Goal: Information Seeking & Learning: Learn about a topic

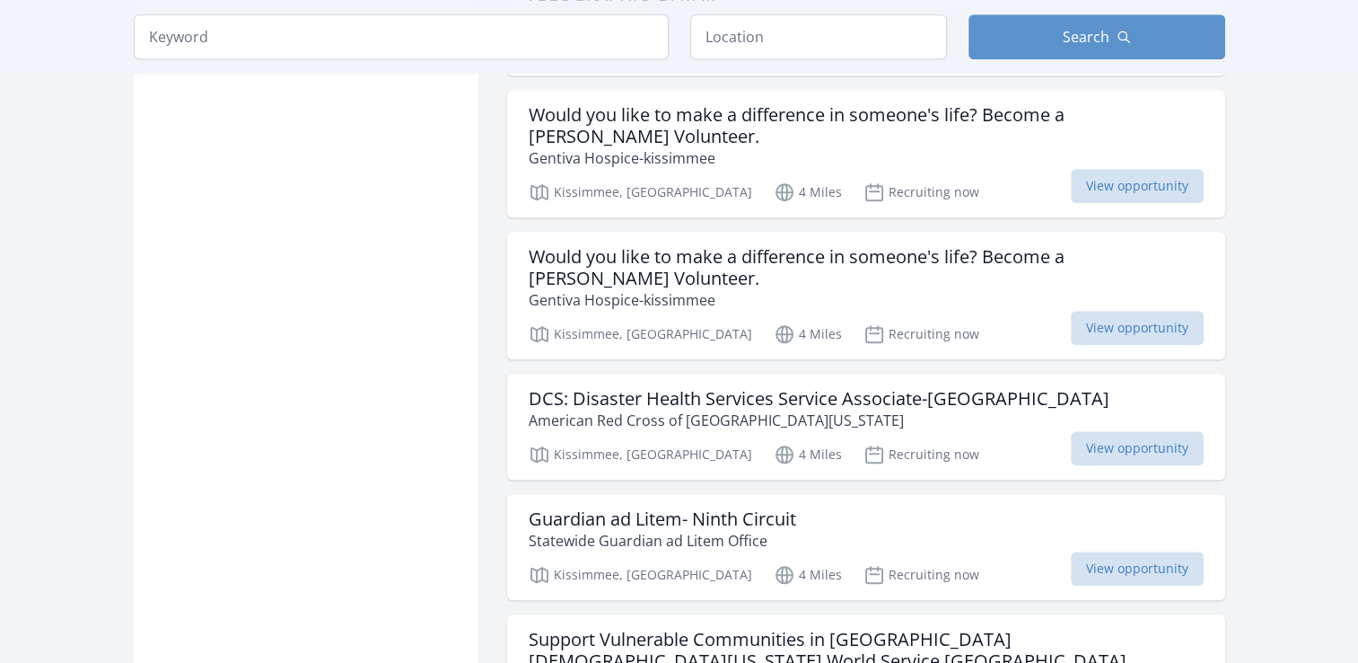
scroll to position [1885, 0]
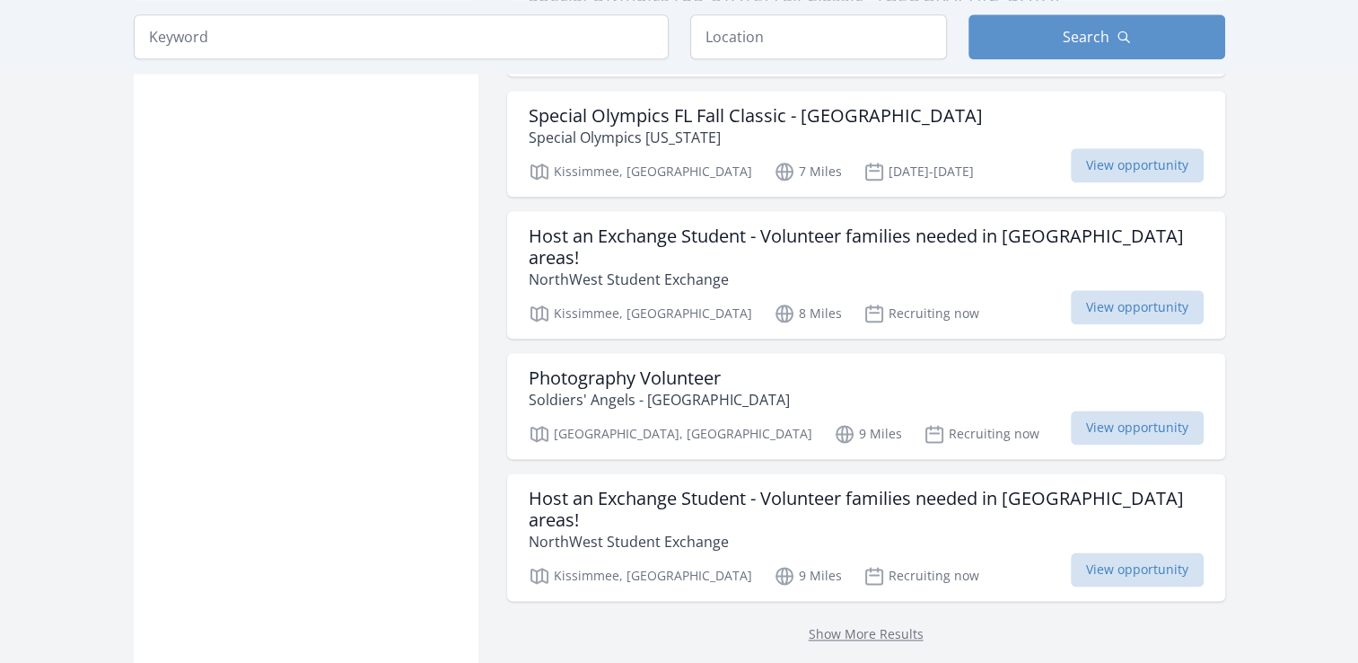
scroll to position [2244, 0]
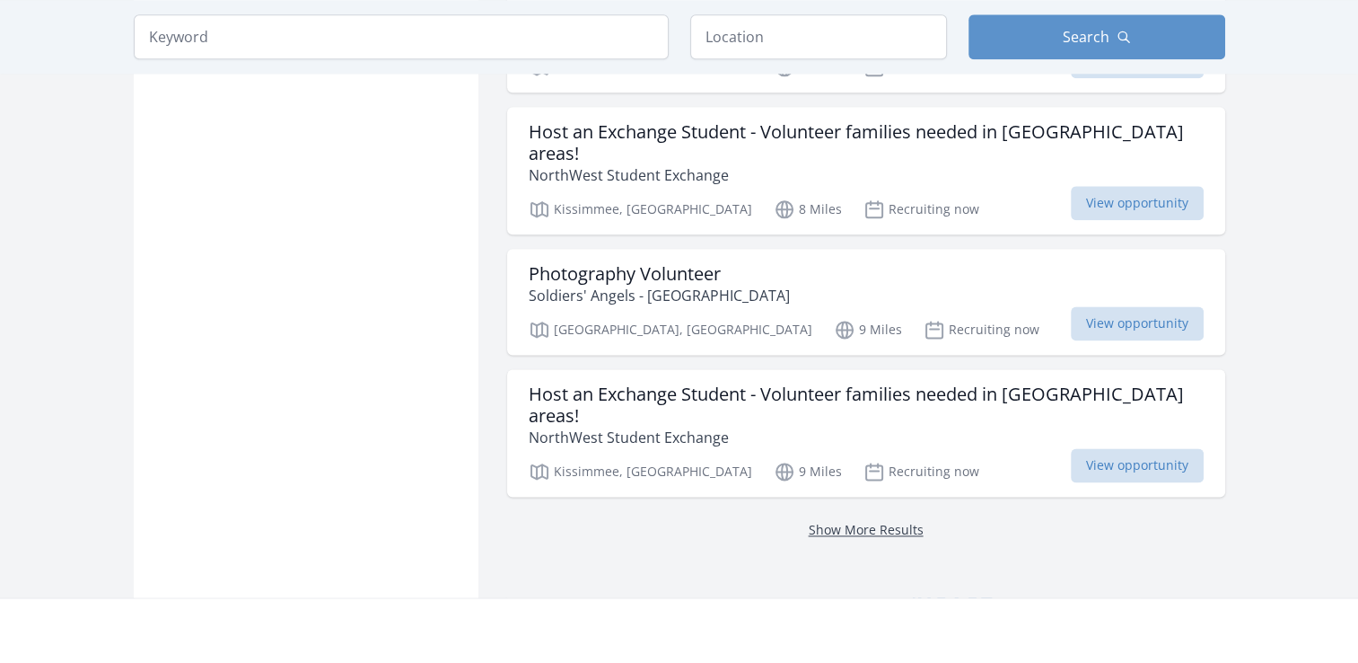
click at [879, 521] on link "Show More Results" at bounding box center [866, 529] width 115 height 17
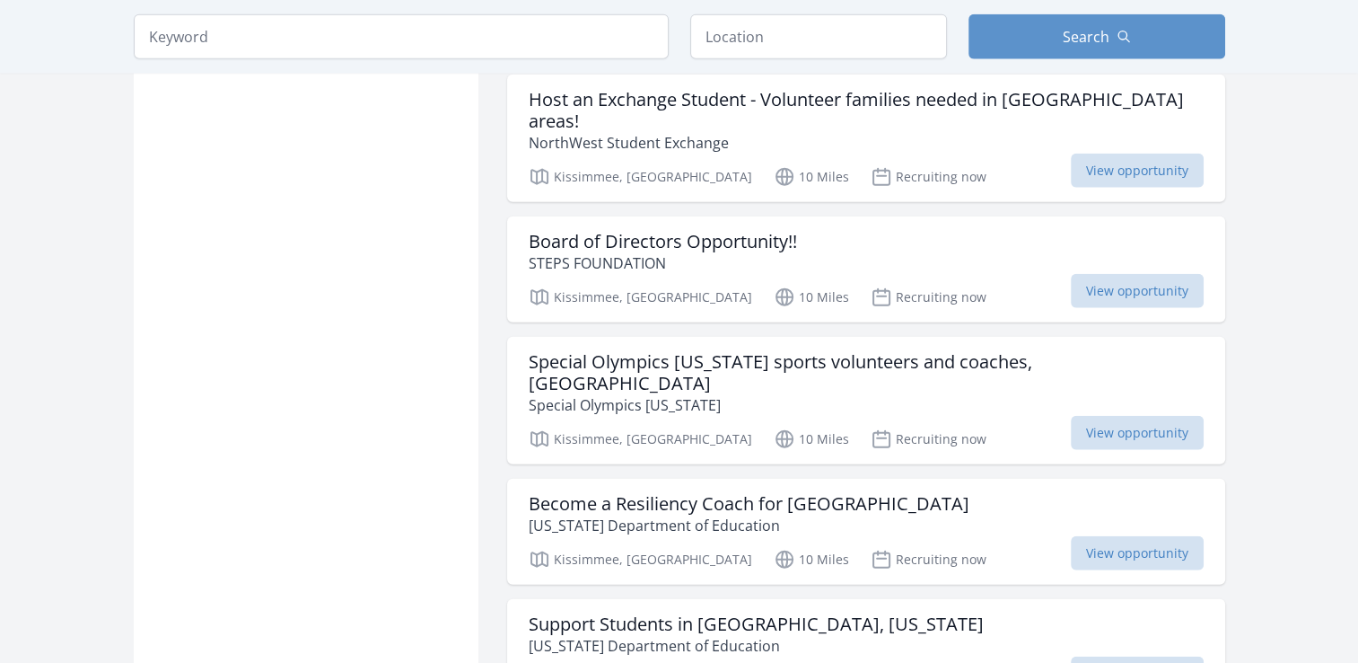
scroll to position [4399, 0]
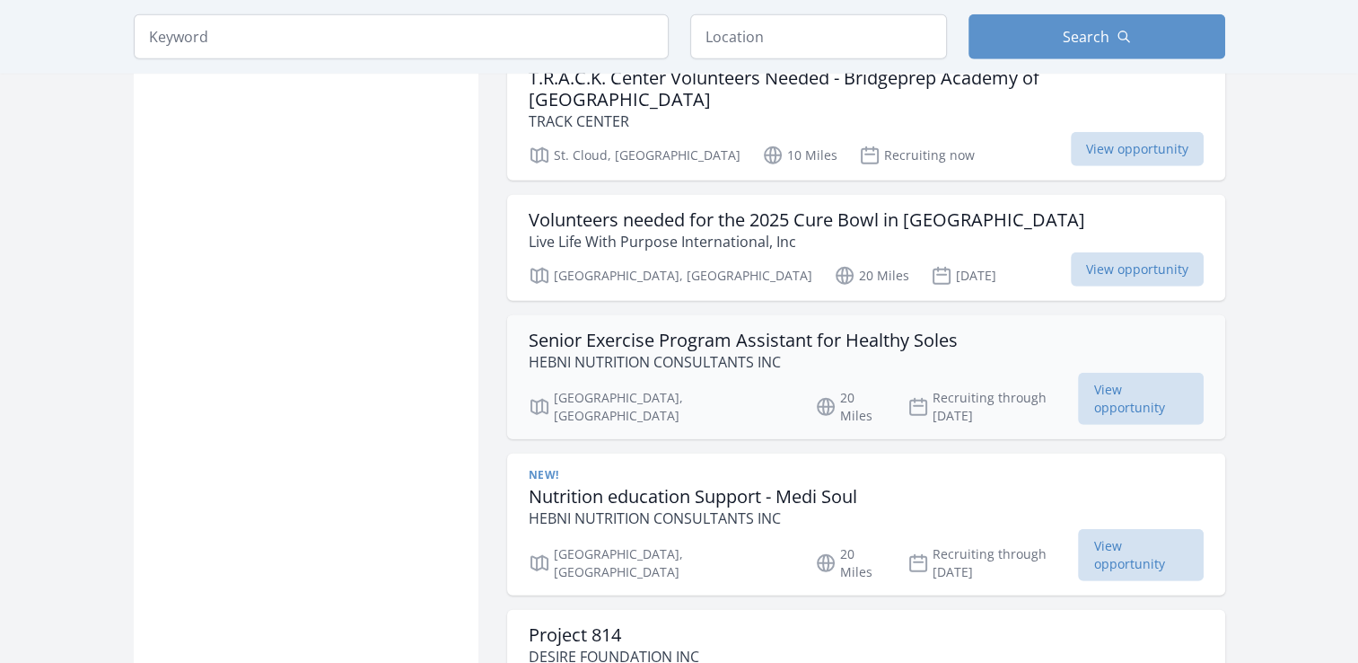
scroll to position [5296, 0]
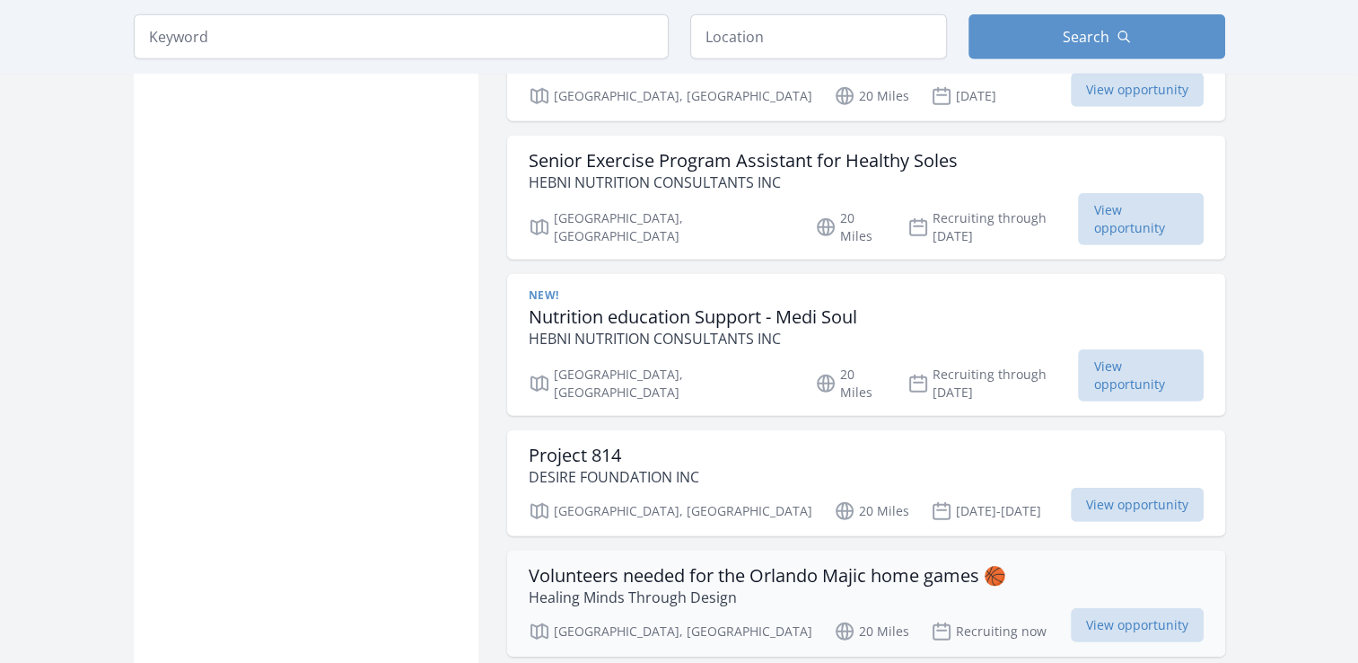
click at [652, 565] on h3 "Volunteers needed for the Orlando Majic home games 🏀" at bounding box center [768, 576] width 478 height 22
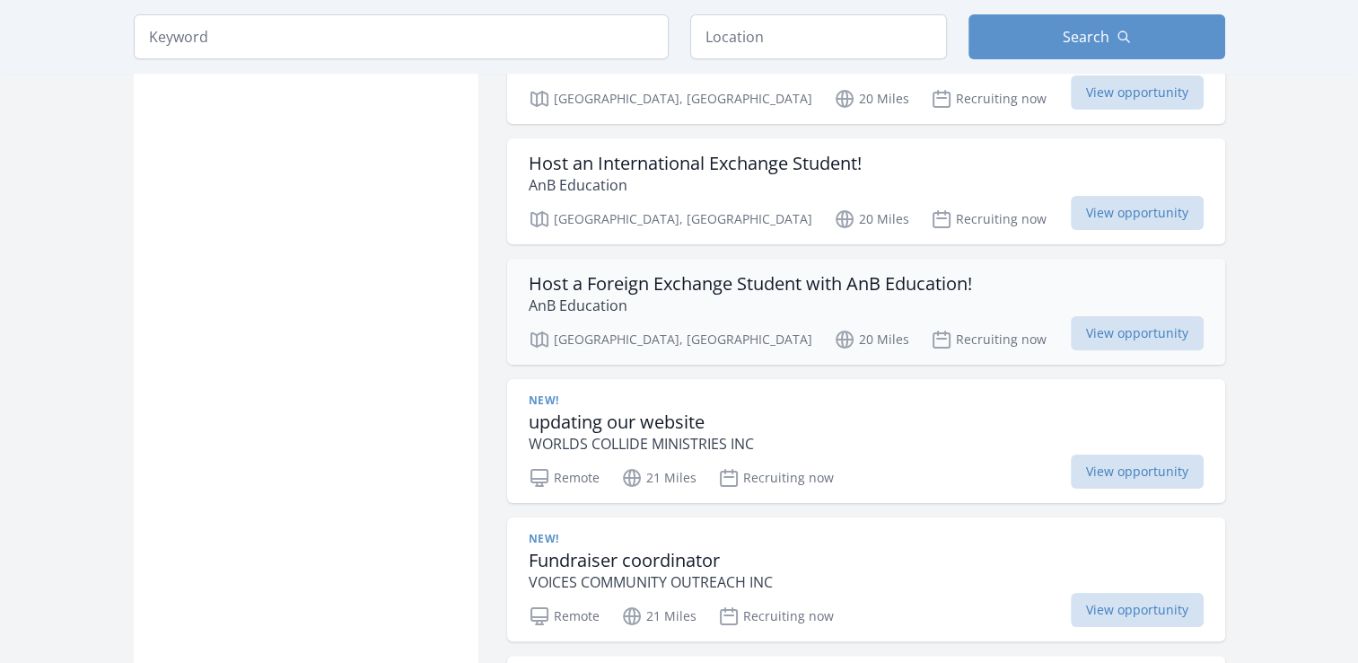
scroll to position [7002, 0]
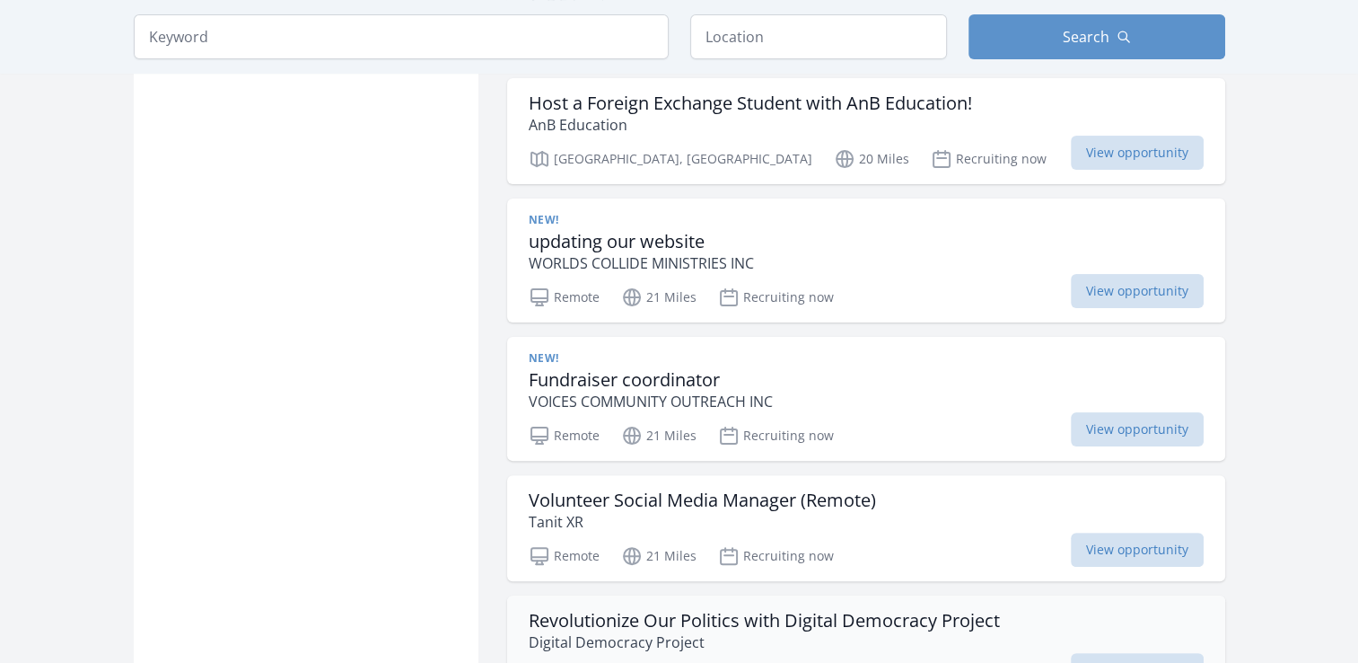
scroll to position [6733, 0]
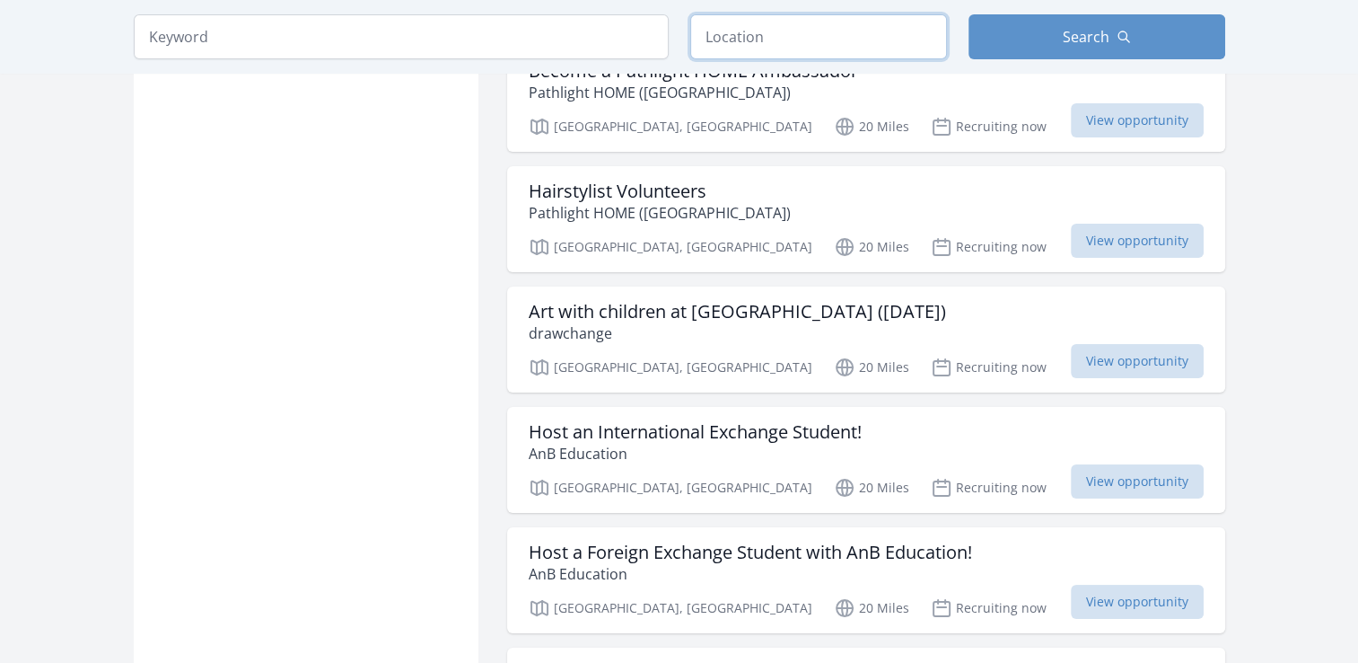
click at [809, 31] on input "text" at bounding box center [818, 36] width 257 height 45
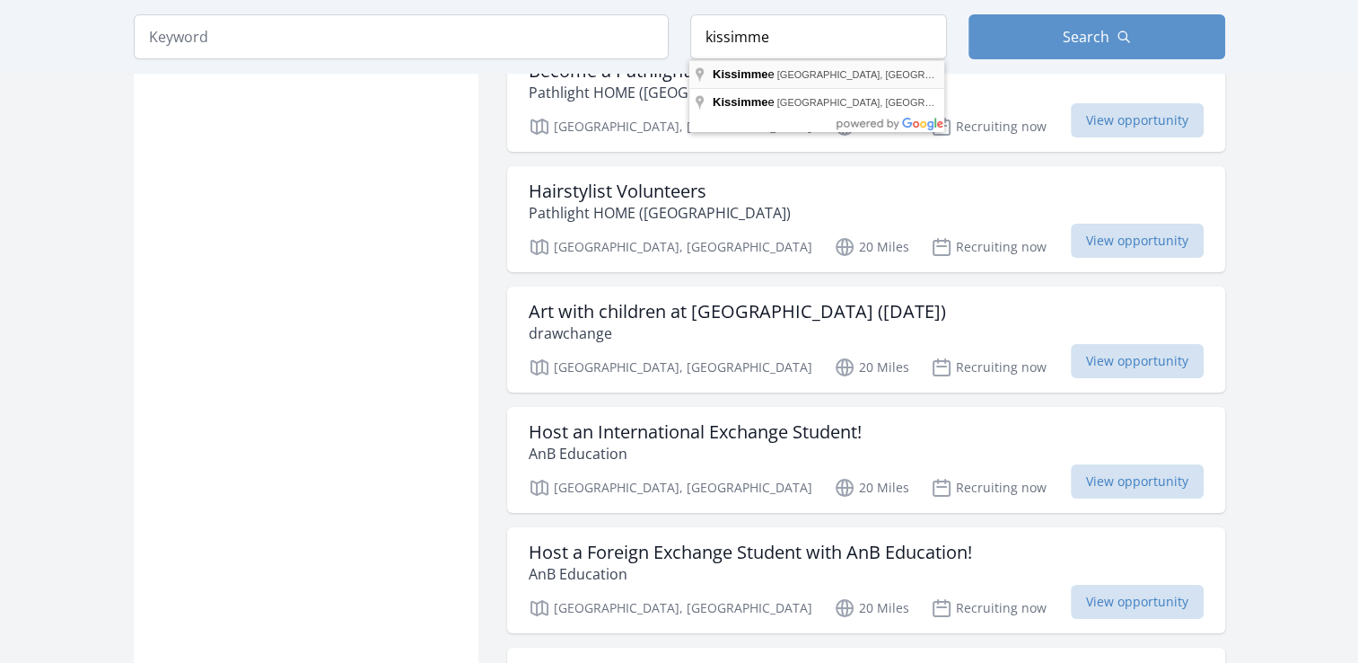
type input "Kissimmee, FL, USA"
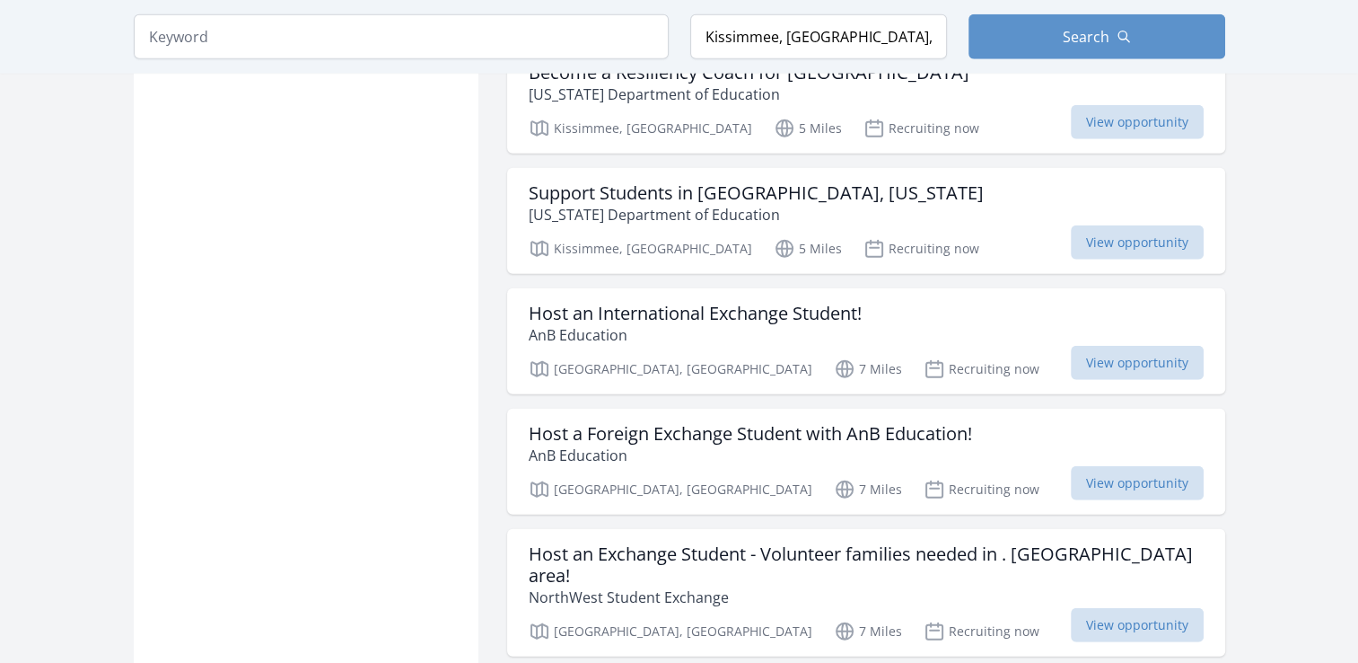
scroll to position [4790, 0]
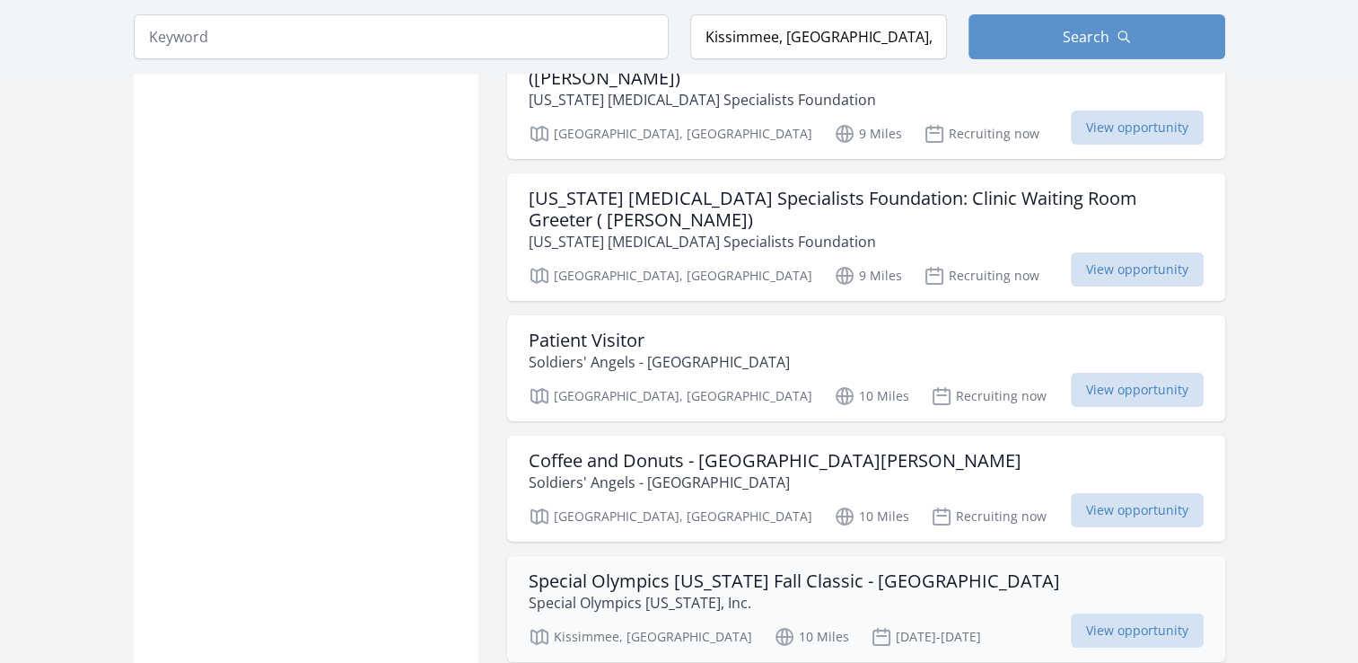
scroll to position [6406, 0]
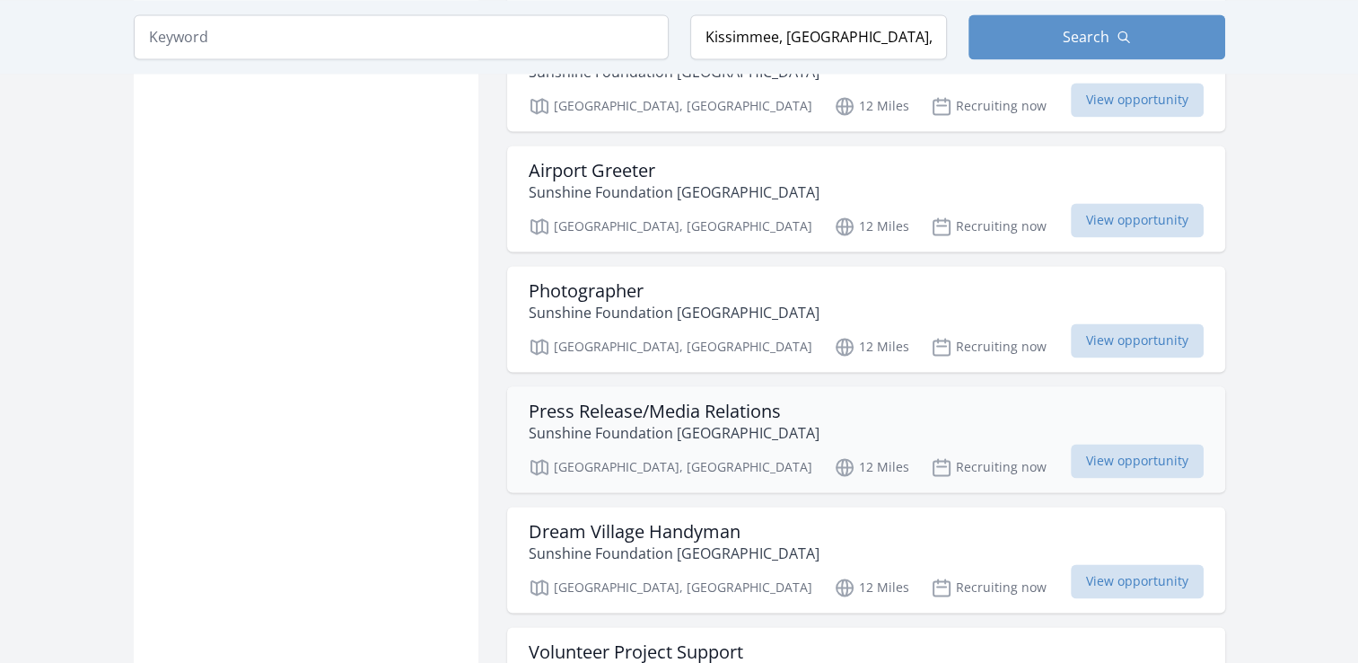
scroll to position [9368, 0]
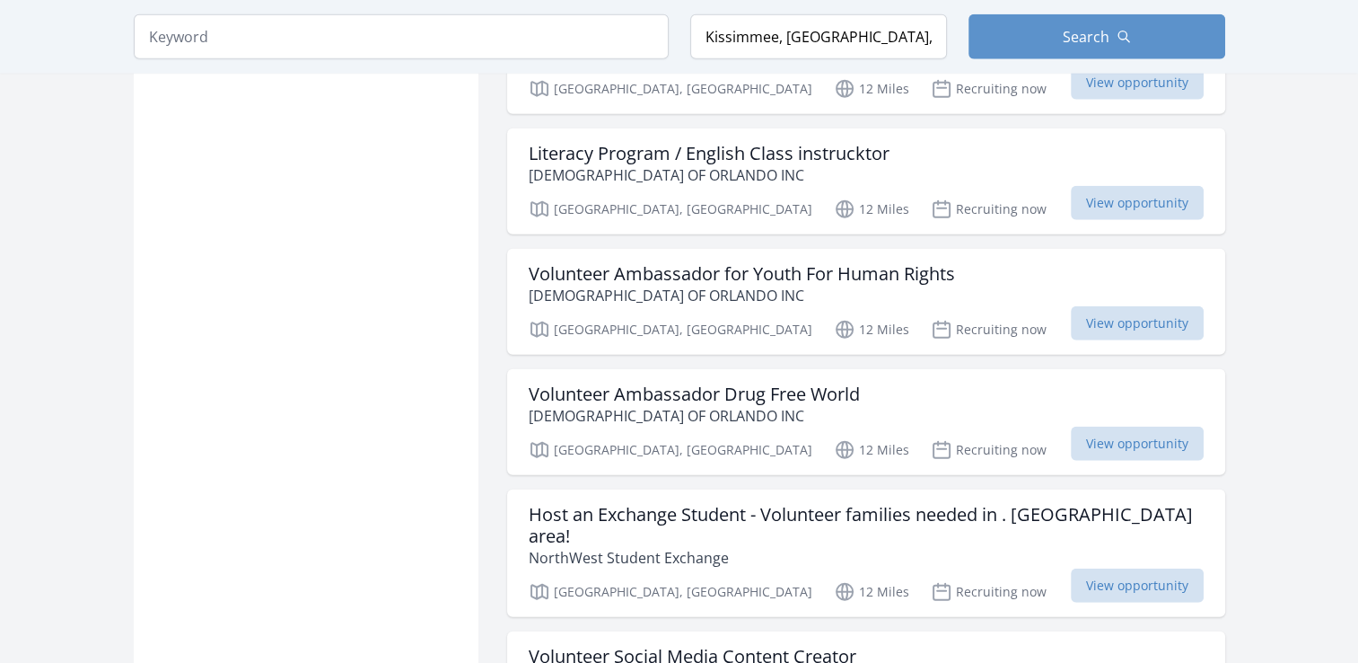
scroll to position [11523, 0]
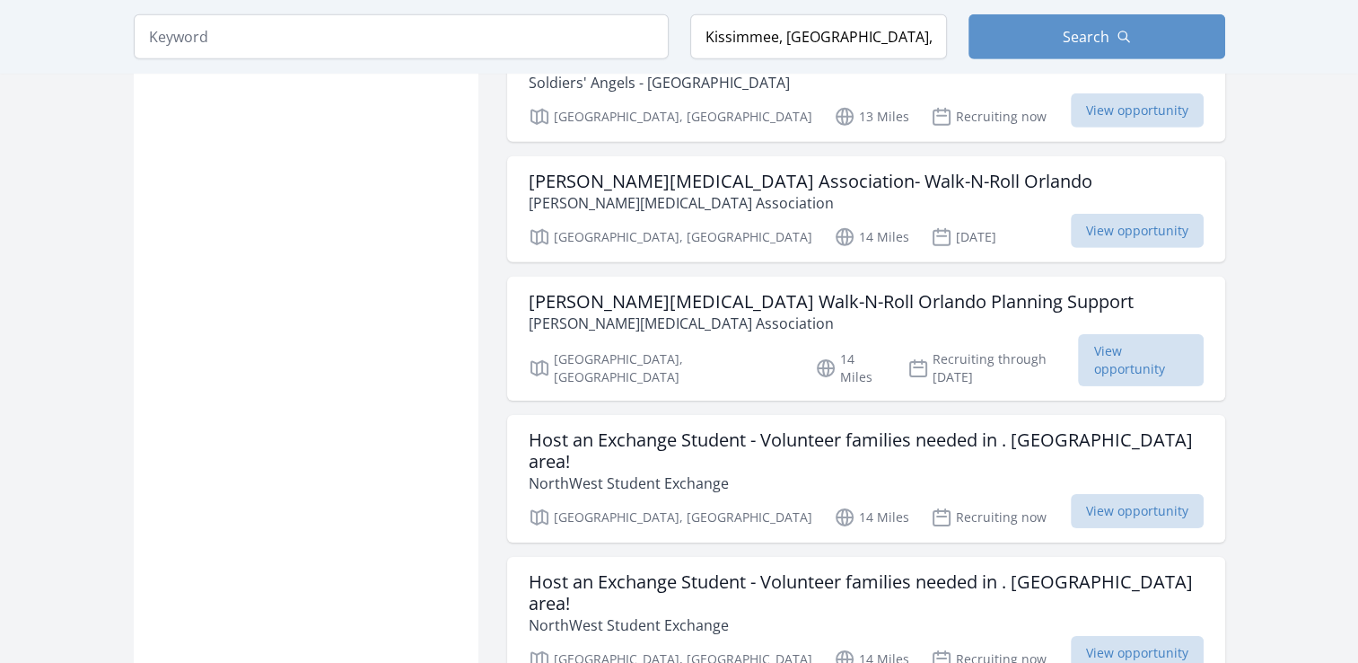
scroll to position [12421, 0]
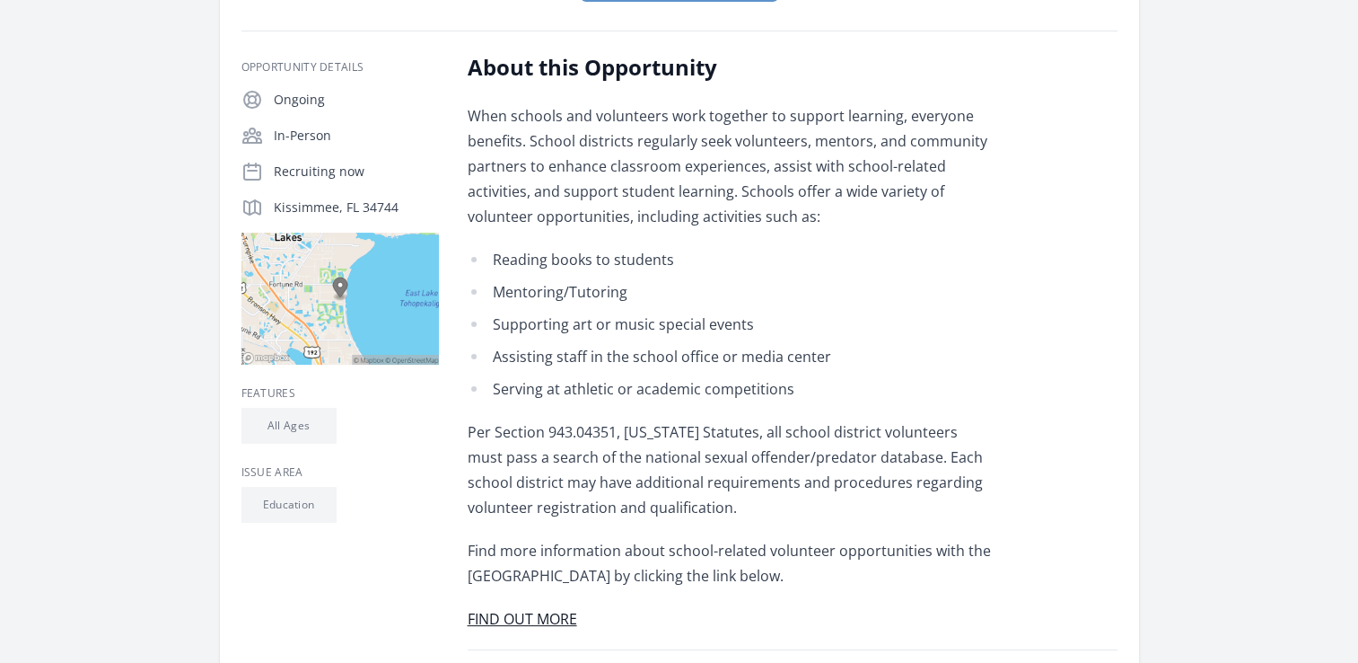
scroll to position [359, 0]
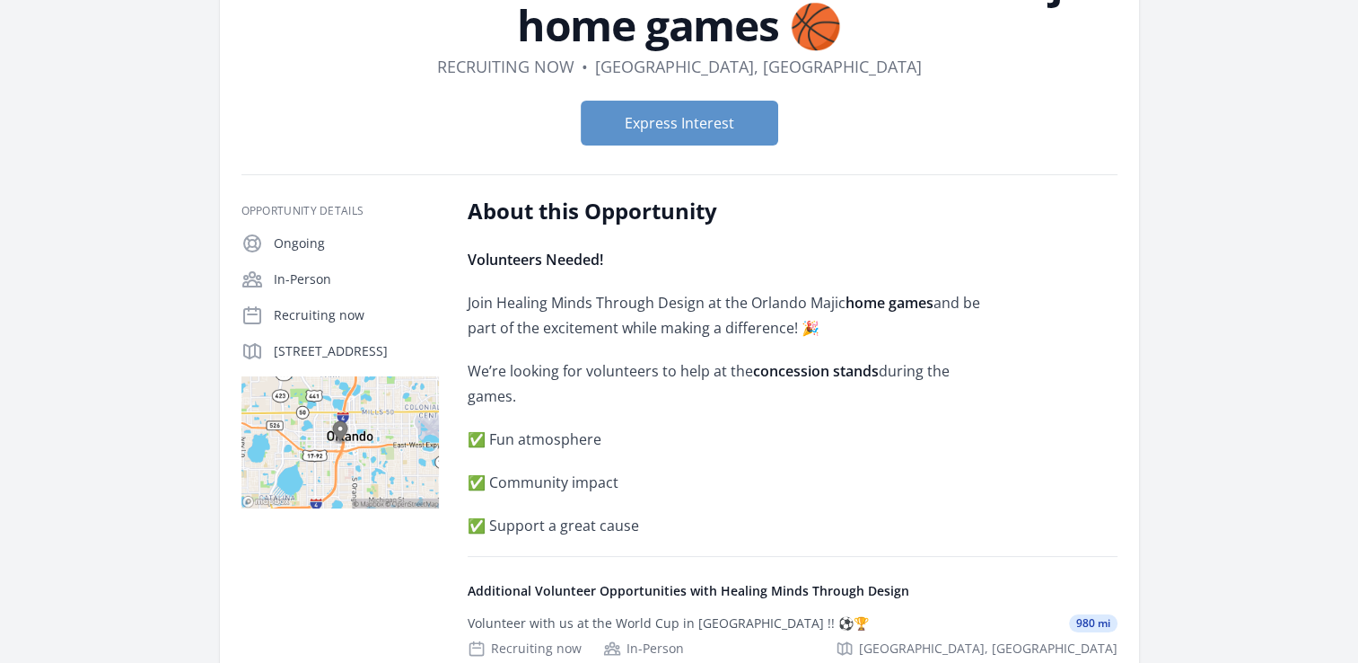
scroll to position [180, 0]
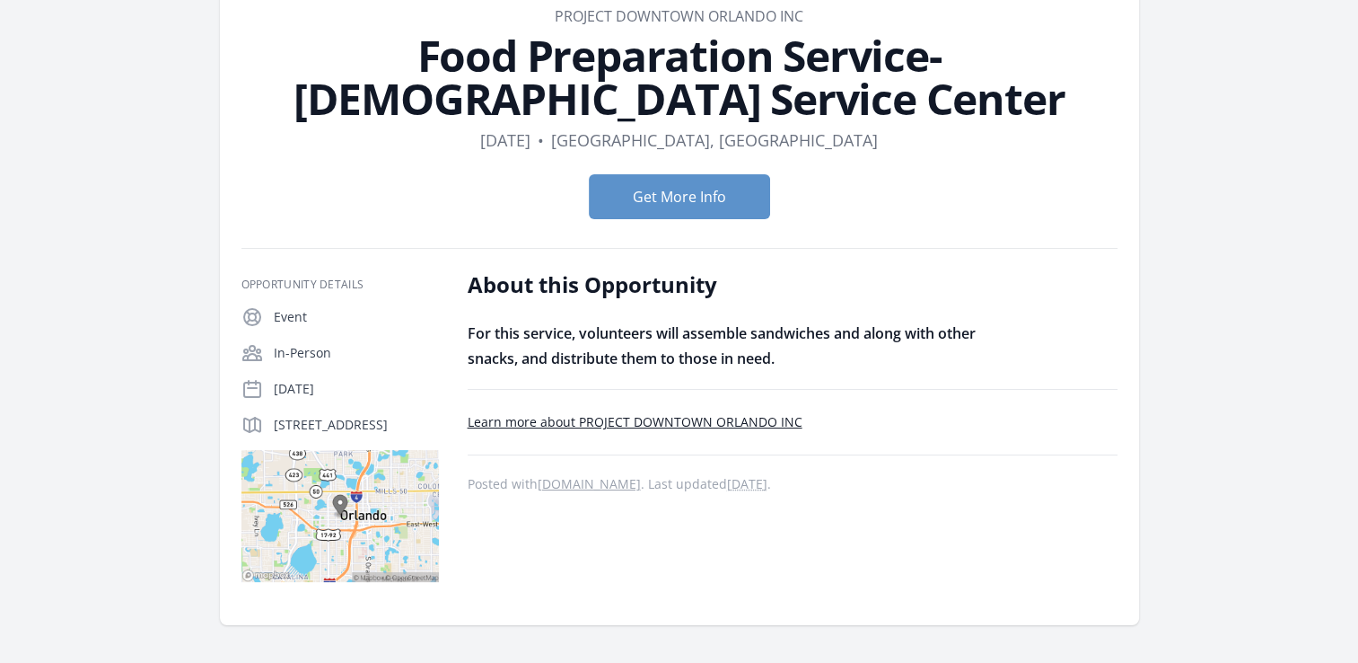
scroll to position [180, 0]
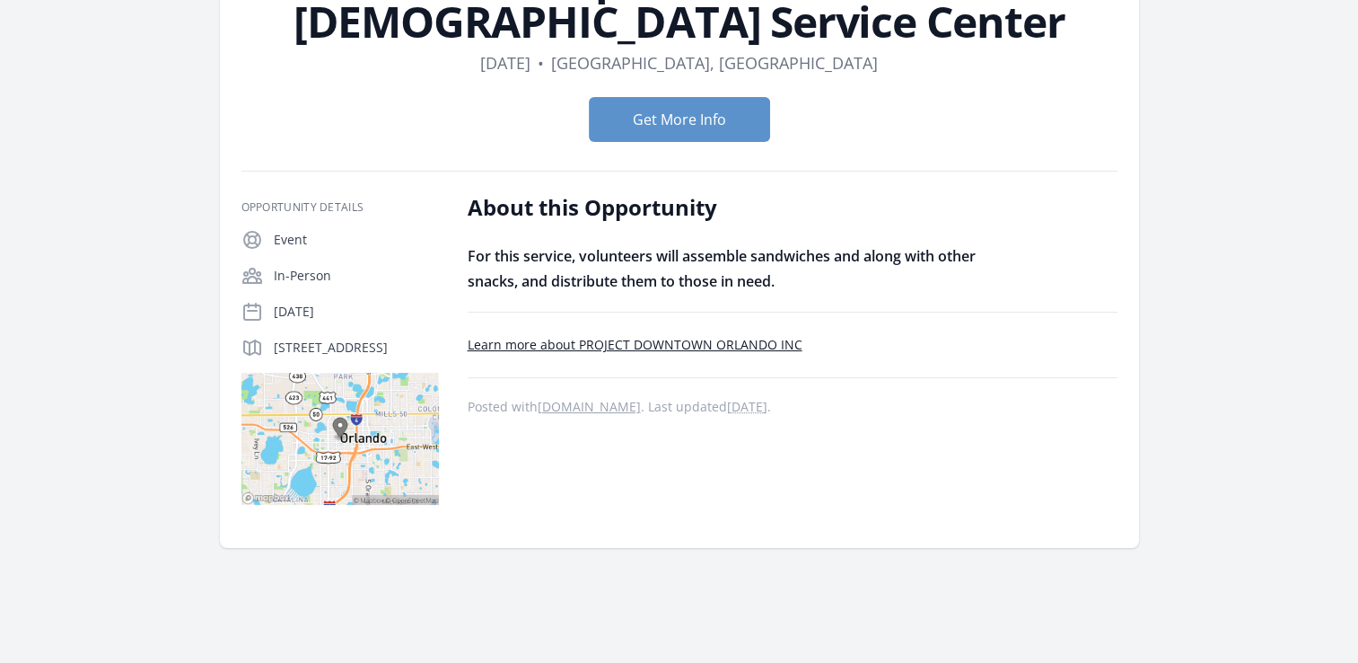
click at [703, 336] on link "Learn more about PROJECT DOWNTOWN ORLANDO INC" at bounding box center [635, 344] width 335 height 17
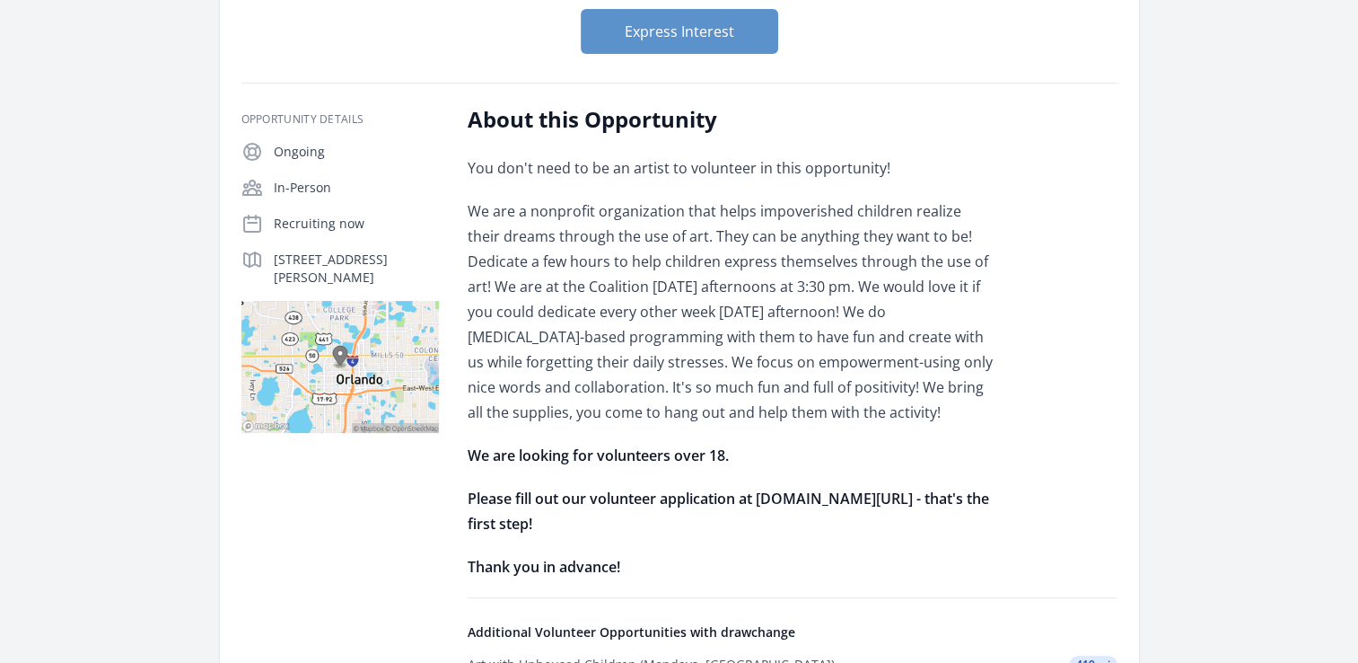
scroll to position [269, 0]
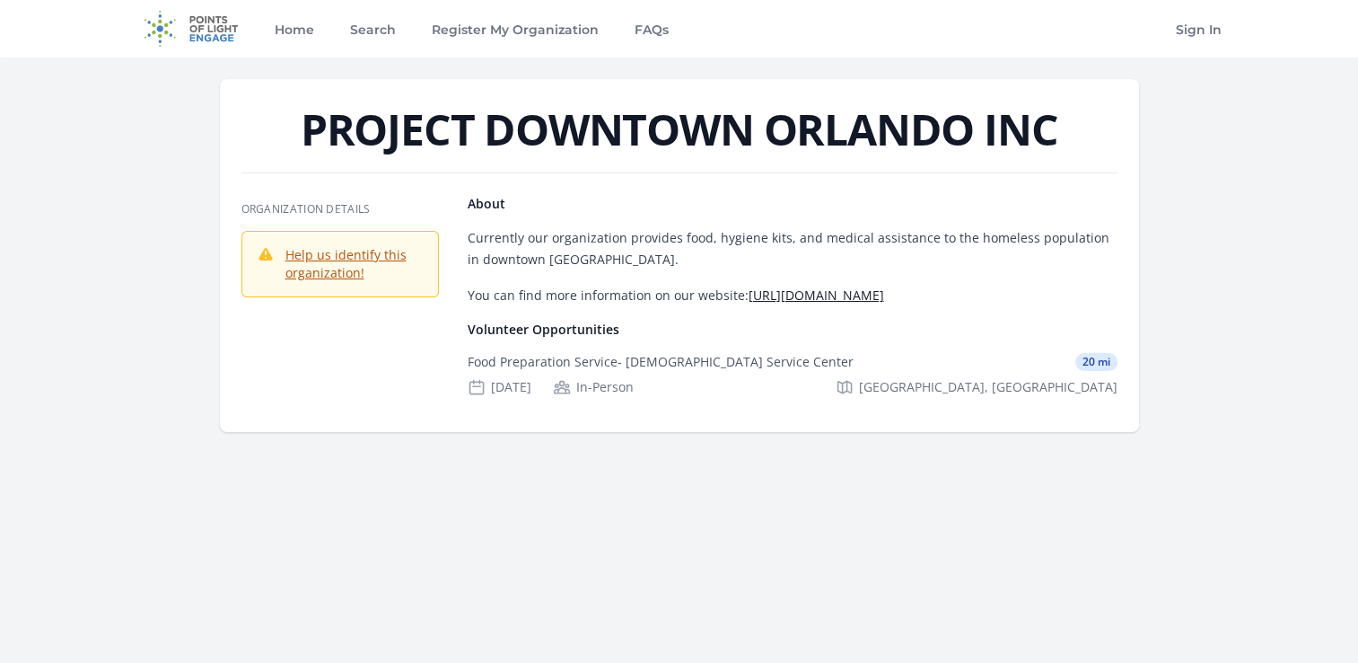
click at [813, 291] on link "https://pdorlando.org" at bounding box center [817, 294] width 136 height 17
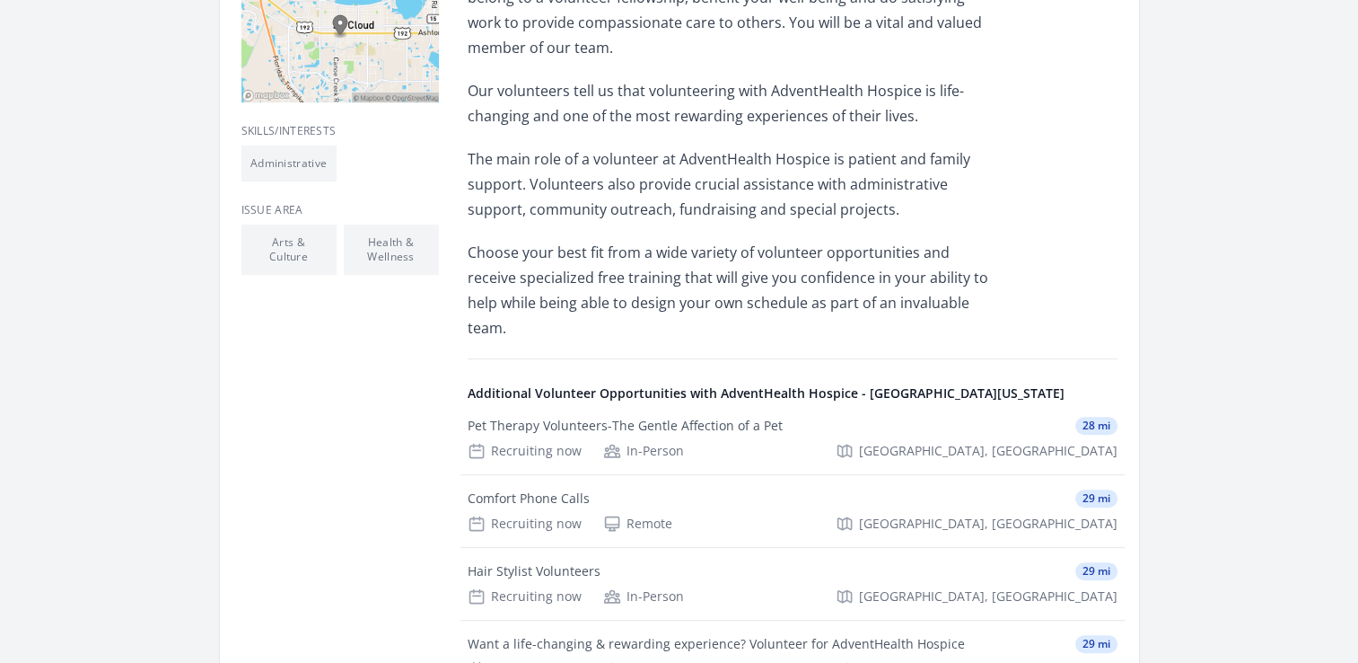
scroll to position [718, 0]
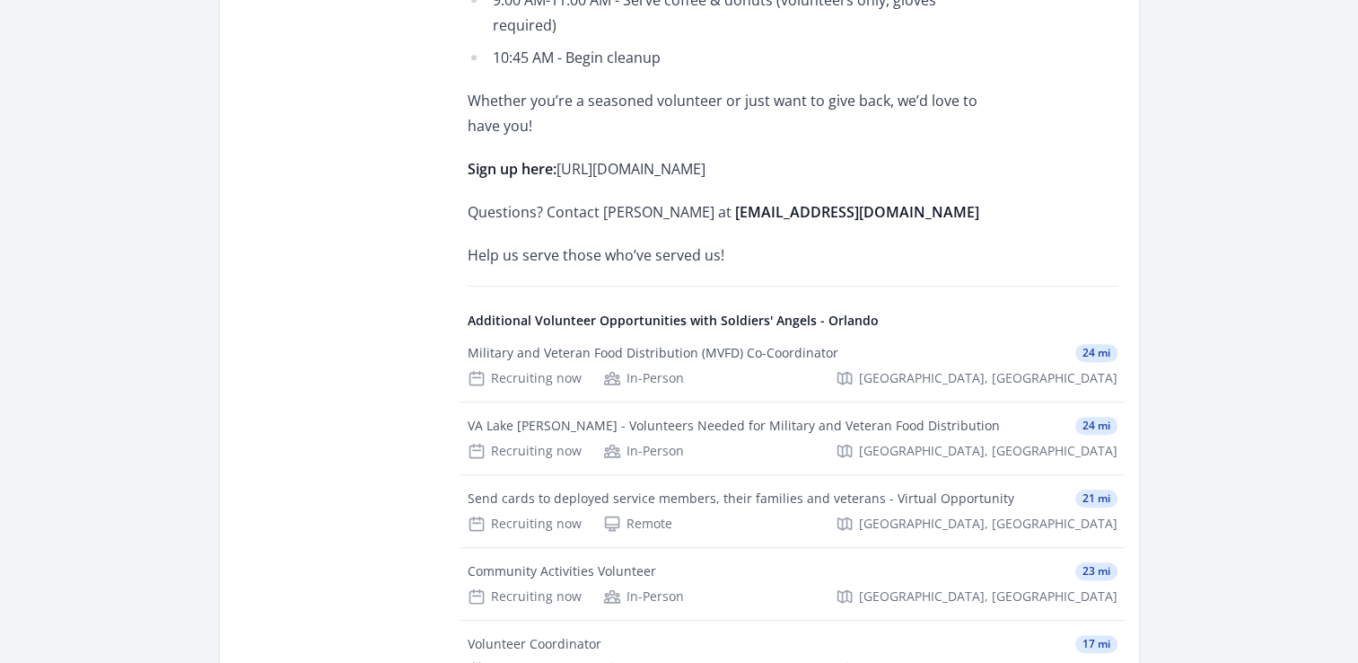
scroll to position [539, 0]
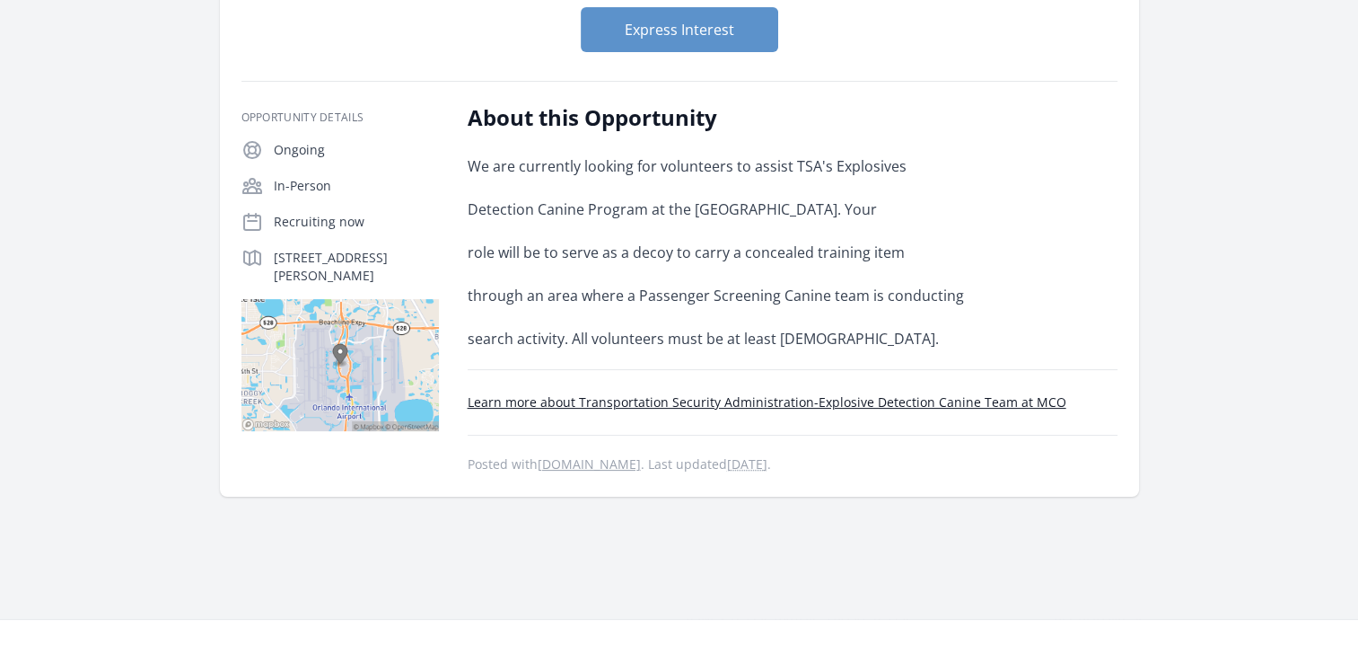
scroll to position [90, 0]
